Goal: Task Accomplishment & Management: Manage account settings

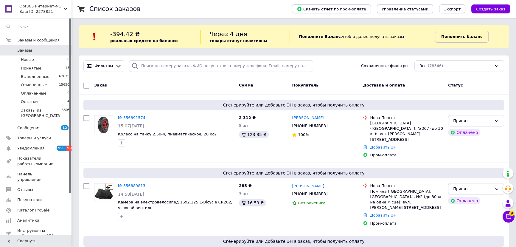
click at [453, 38] on b "Пополнить баланс" at bounding box center [461, 36] width 41 height 4
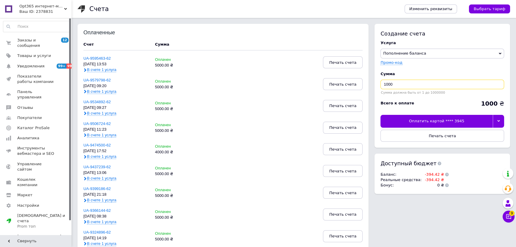
drag, startPoint x: 383, startPoint y: 84, endPoint x: 346, endPoint y: 75, distance: 37.9
type input "5000"
click at [501, 122] on div at bounding box center [498, 121] width 11 height 13
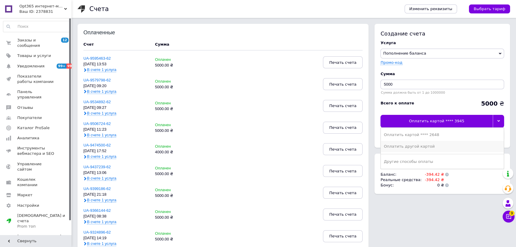
click at [420, 144] on div "Оплатить другой картой" at bounding box center [442, 146] width 117 height 5
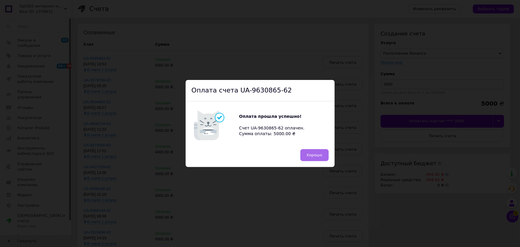
click at [312, 156] on span "Хорошо" at bounding box center [315, 155] width 16 height 4
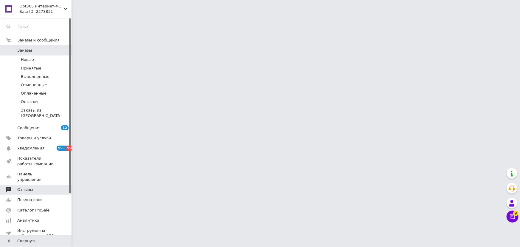
click at [32, 184] on link "Отзывы" at bounding box center [36, 189] width 73 height 10
